Goal: Register for event/course

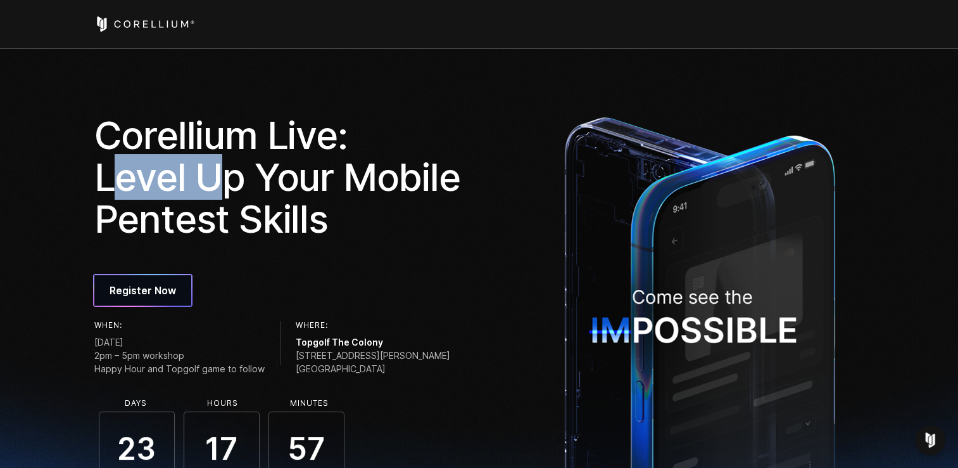
drag, startPoint x: 109, startPoint y: 181, endPoint x: 227, endPoint y: 192, distance: 118.3
click at [227, 192] on h1 "Corellium Live: Level Up Your Mobile Pentest Skills" at bounding box center [282, 176] width 376 height 125
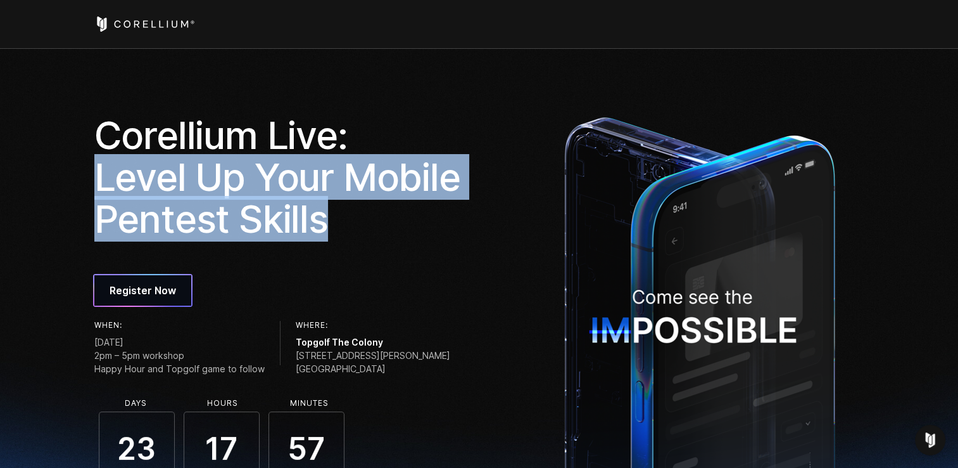
drag, startPoint x: 101, startPoint y: 176, endPoint x: 325, endPoint y: 224, distance: 228.6
click at [325, 224] on h1 "Corellium Live: Level Up Your Mobile Pentest Skills" at bounding box center [282, 176] width 376 height 125
copy h1 "Level Up Your Mobile Pentest Skills"
